Goal: Task Accomplishment & Management: Manage account settings

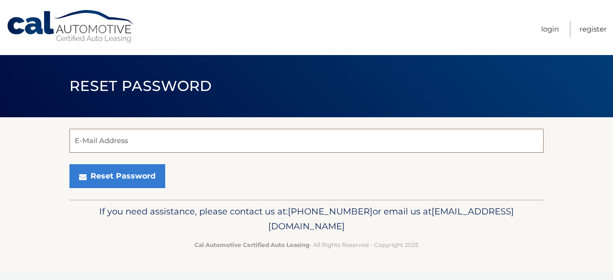
click at [261, 142] on input "E-Mail Address" at bounding box center [306, 141] width 474 height 24
type input "conwaylindsay@gmail.com"
click at [69, 164] on button "Reset Password" at bounding box center [117, 176] width 96 height 24
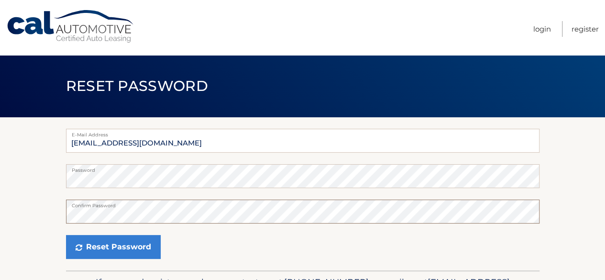
click at [66, 235] on button "Reset Password" at bounding box center [113, 247] width 95 height 24
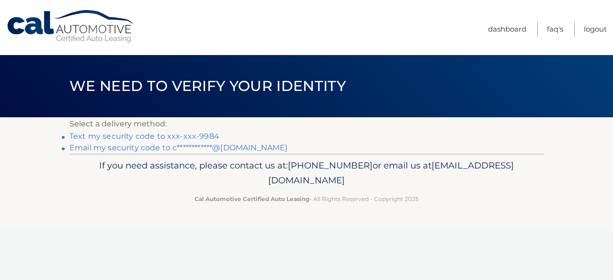
click at [188, 139] on link "Text my security code to xxx-xxx-9984" at bounding box center [144, 136] width 150 height 9
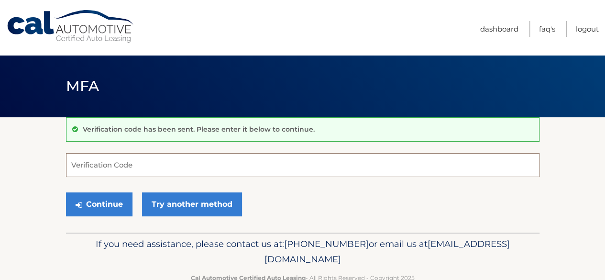
click at [187, 173] on input "Verification Code" at bounding box center [303, 165] width 474 height 24
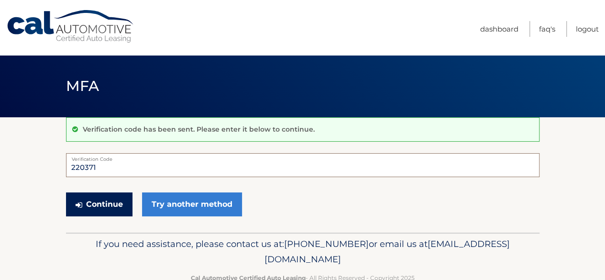
type input "220371"
click at [118, 202] on button "Continue" at bounding box center [99, 204] width 67 height 24
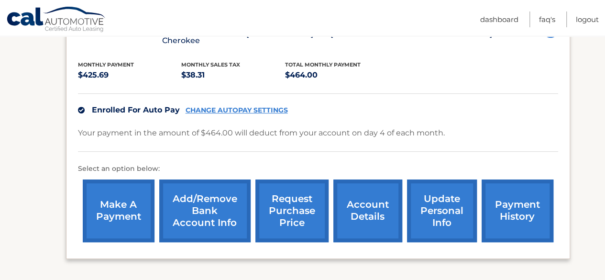
scroll to position [211, 0]
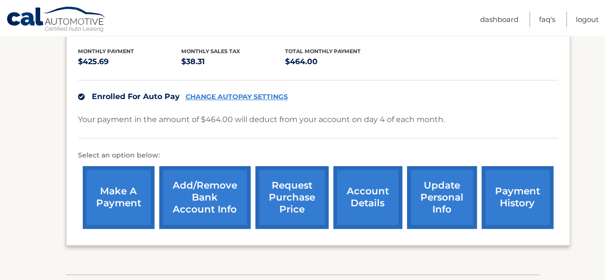
click at [350, 193] on link "account details" at bounding box center [368, 197] width 69 height 63
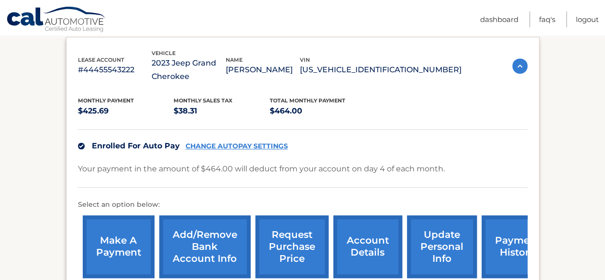
scroll to position [191, 0]
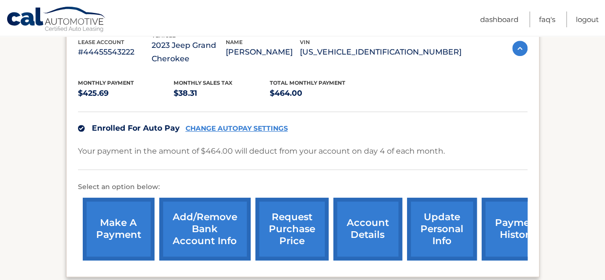
click at [282, 237] on link "request purchase price" at bounding box center [292, 229] width 73 height 63
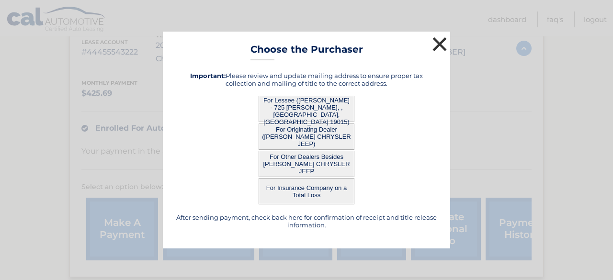
click at [439, 45] on button "×" at bounding box center [439, 43] width 19 height 19
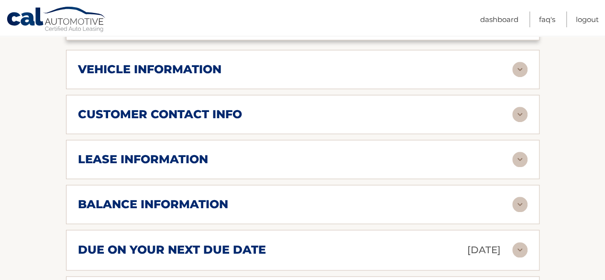
scroll to position [440, 0]
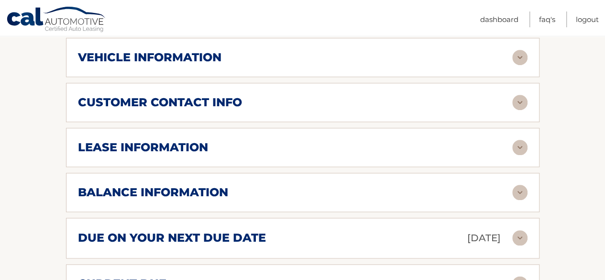
click at [523, 144] on img at bounding box center [520, 147] width 15 height 15
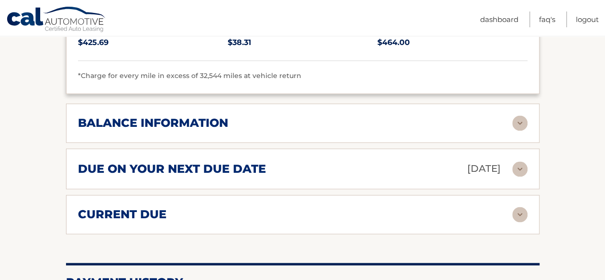
scroll to position [708, 0]
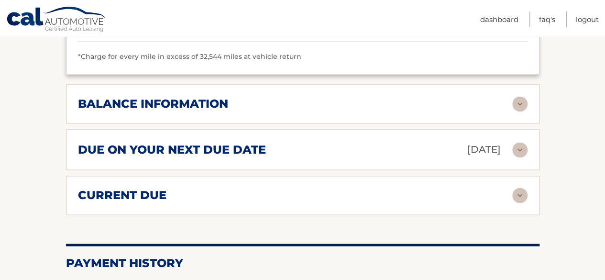
click at [517, 98] on img at bounding box center [520, 103] width 15 height 15
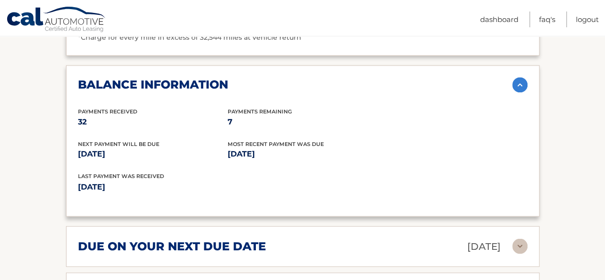
scroll to position [747, 0]
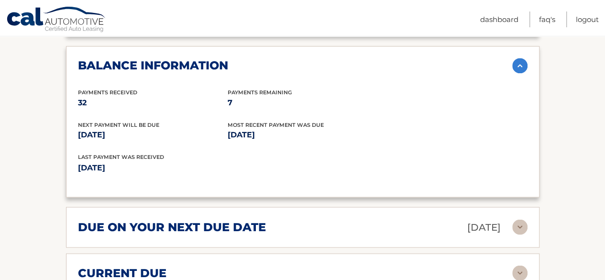
click at [516, 222] on img at bounding box center [520, 226] width 15 height 15
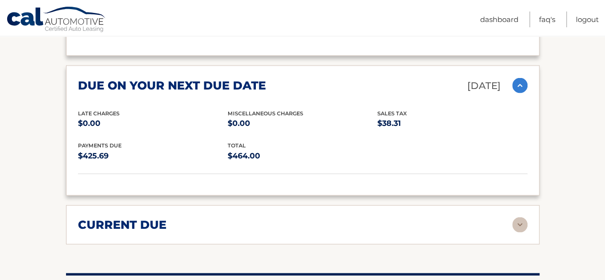
scroll to position [900, 0]
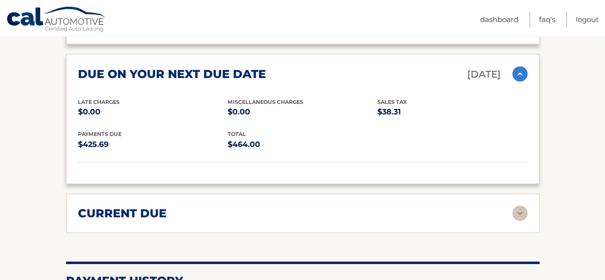
click at [521, 214] on img at bounding box center [520, 212] width 15 height 15
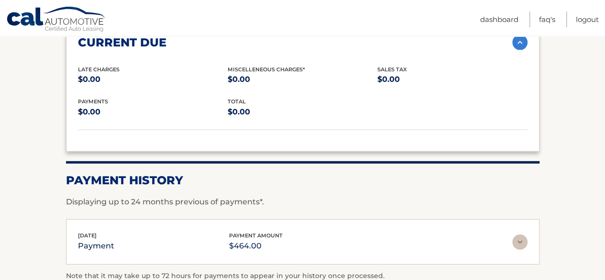
scroll to position [1072, 0]
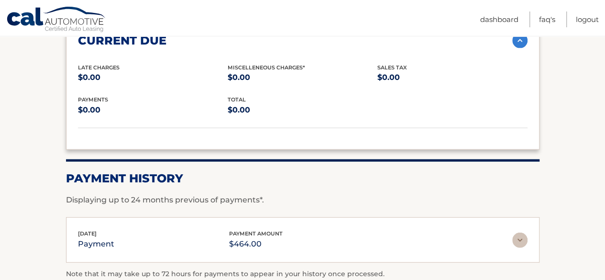
click at [605, 31] on div "Cal Automotive Menu Dashboard FAQ's Logout" at bounding box center [302, 18] width 605 height 36
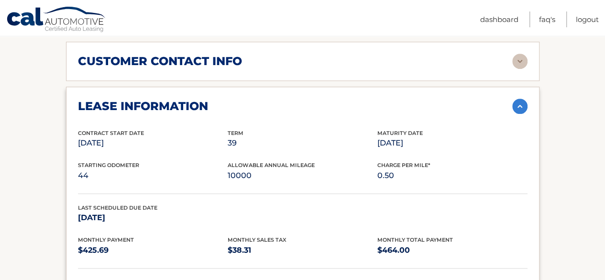
scroll to position [483, 0]
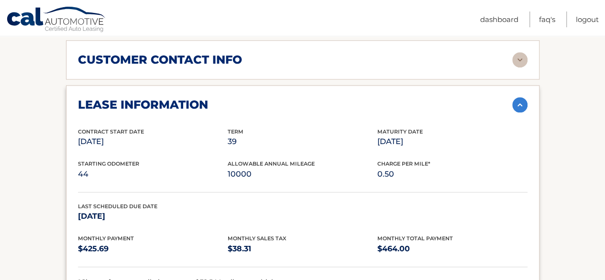
click at [575, 153] on section "Account Details | #44455543222 Back to Dashboard Manage Your Lease lease accoun…" at bounding box center [302, 279] width 605 height 1291
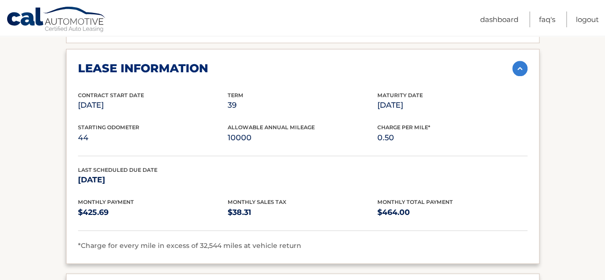
scroll to position [521, 0]
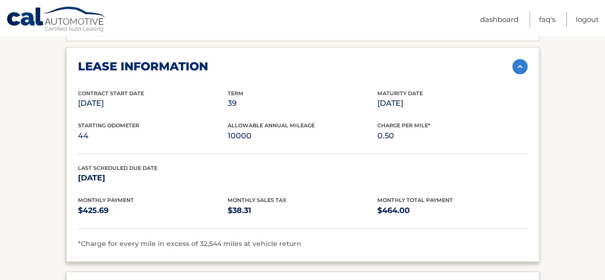
drag, startPoint x: 612, startPoint y: 119, endPoint x: 577, endPoint y: 44, distance: 82.9
click at [577, 44] on section "Account Details | #44455543222 Back to Dashboard Manage Your Lease lease accoun…" at bounding box center [302, 241] width 605 height 1291
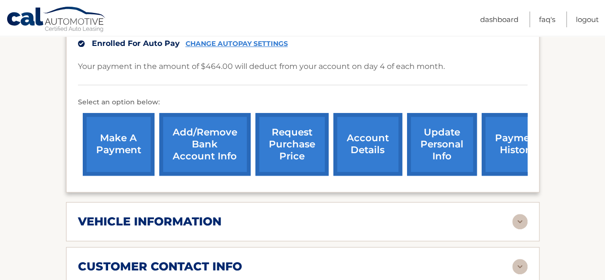
scroll to position [31, 0]
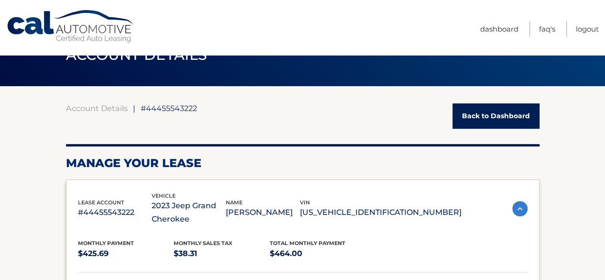
drag, startPoint x: 609, startPoint y: 21, endPoint x: 301, endPoint y: 114, distance: 321.9
click at [301, 114] on div "Account Details | #44455543222 Back to Dashboard" at bounding box center [303, 115] width 474 height 25
click at [593, 27] on link "Logout" at bounding box center [587, 29] width 23 height 16
